Goal: Transaction & Acquisition: Purchase product/service

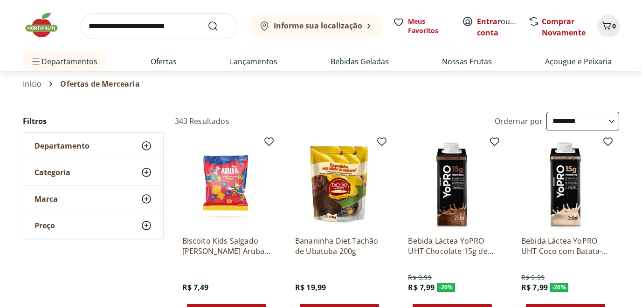
select select "**********"
click at [124, 31] on input "search" at bounding box center [159, 26] width 157 height 26
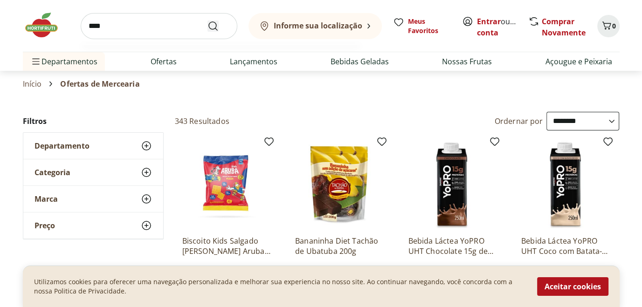
type input "****"
click at [216, 29] on use "Submit Search" at bounding box center [212, 26] width 11 height 11
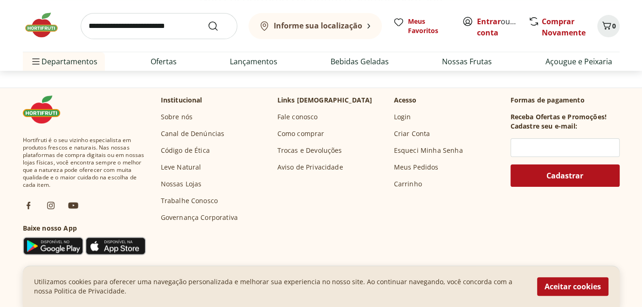
scroll to position [186, 0]
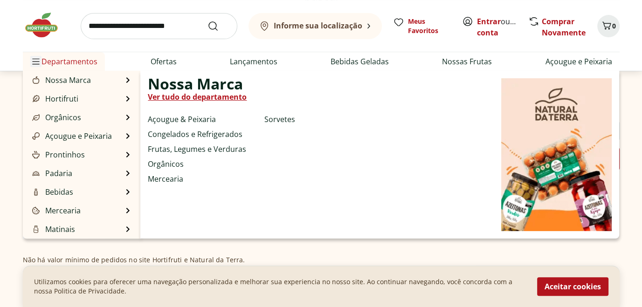
click at [36, 62] on icon "Menu" at bounding box center [35, 61] width 7 height 5
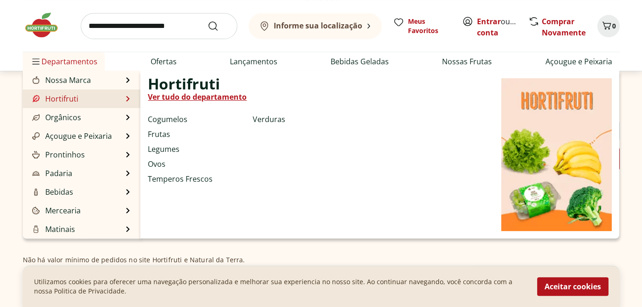
click at [61, 101] on link "Hortifruti" at bounding box center [54, 98] width 48 height 11
select select "**********"
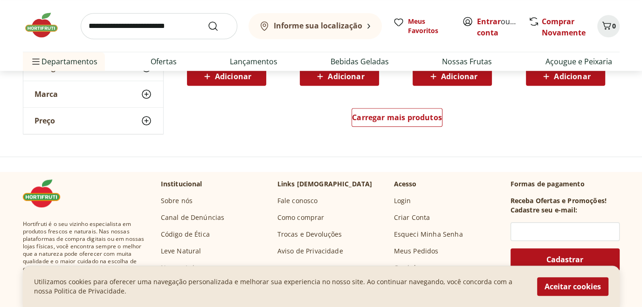
scroll to position [653, 0]
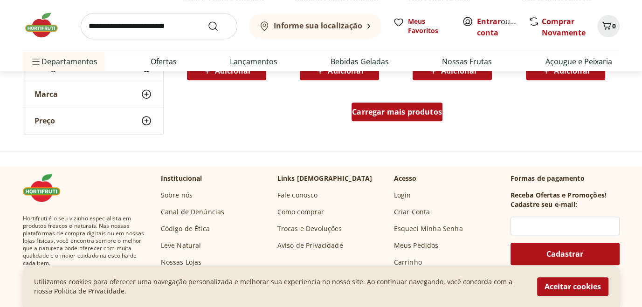
click at [392, 117] on div "Carregar mais produtos" at bounding box center [396, 112] width 91 height 19
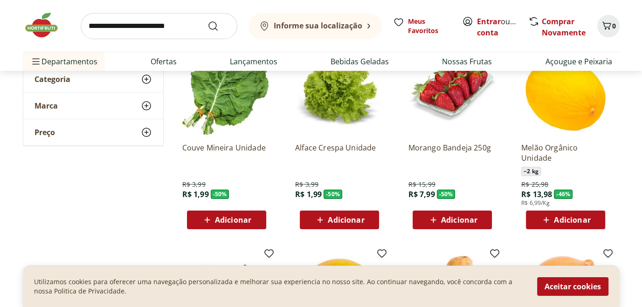
scroll to position [0, 0]
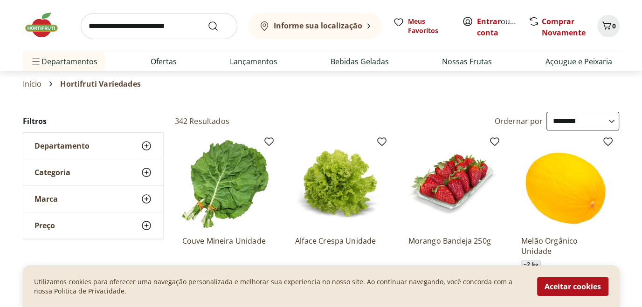
click at [147, 167] on icon at bounding box center [146, 172] width 11 height 11
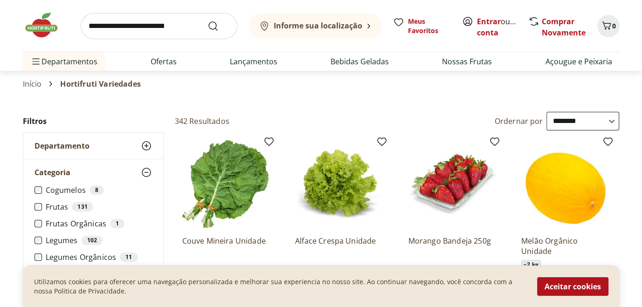
scroll to position [47, 0]
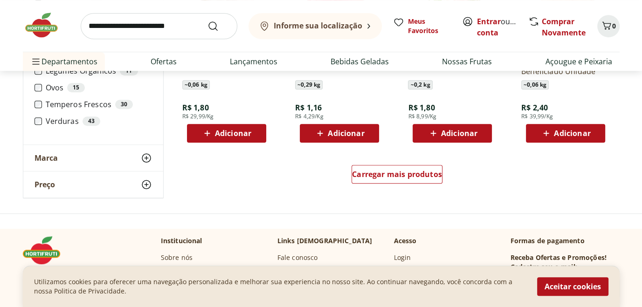
scroll to position [606, 0]
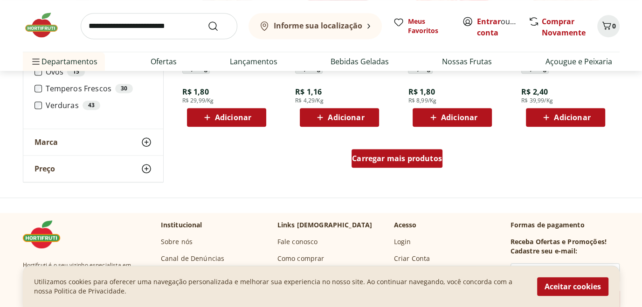
click at [427, 160] on span "Carregar mais produtos" at bounding box center [397, 158] width 90 height 7
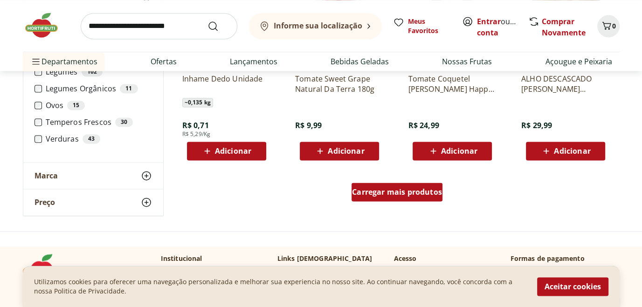
scroll to position [1212, 0]
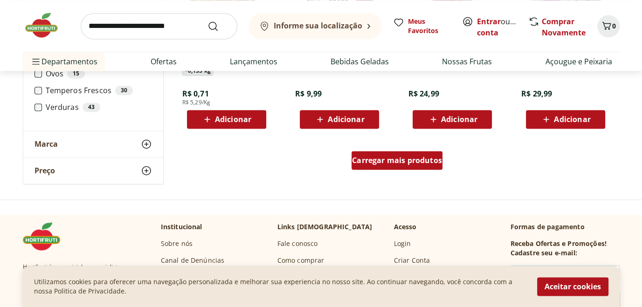
click at [427, 160] on span "Carregar mais produtos" at bounding box center [397, 160] width 90 height 7
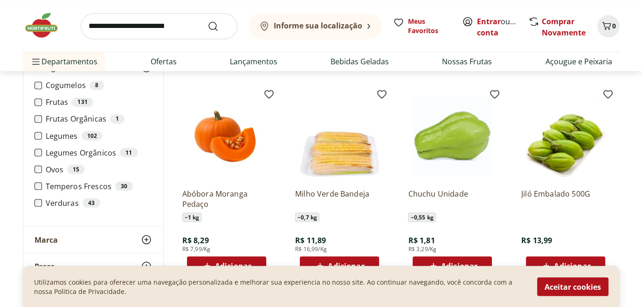
scroll to position [1492, 0]
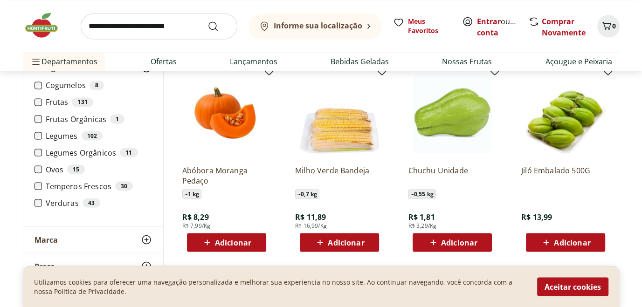
click at [467, 125] on img at bounding box center [452, 113] width 89 height 89
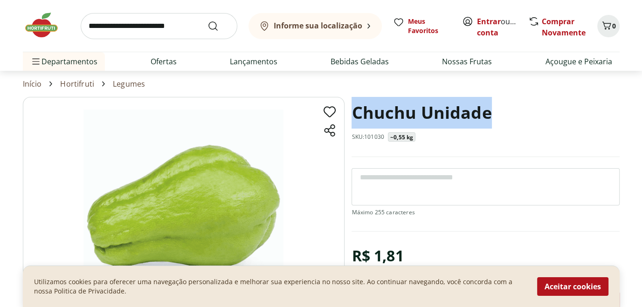
drag, startPoint x: 495, startPoint y: 115, endPoint x: 355, endPoint y: 114, distance: 140.3
click at [355, 114] on div "Chuchu Unidade SKU: 101030 ~0,55 kg" at bounding box center [485, 127] width 268 height 60
copy h1 "Chuchu Unidade"
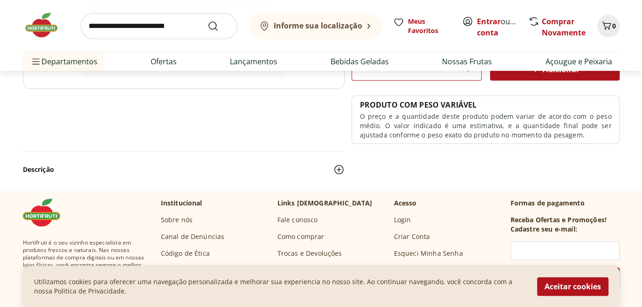
scroll to position [140, 0]
